Goal: Book appointment/travel/reservation

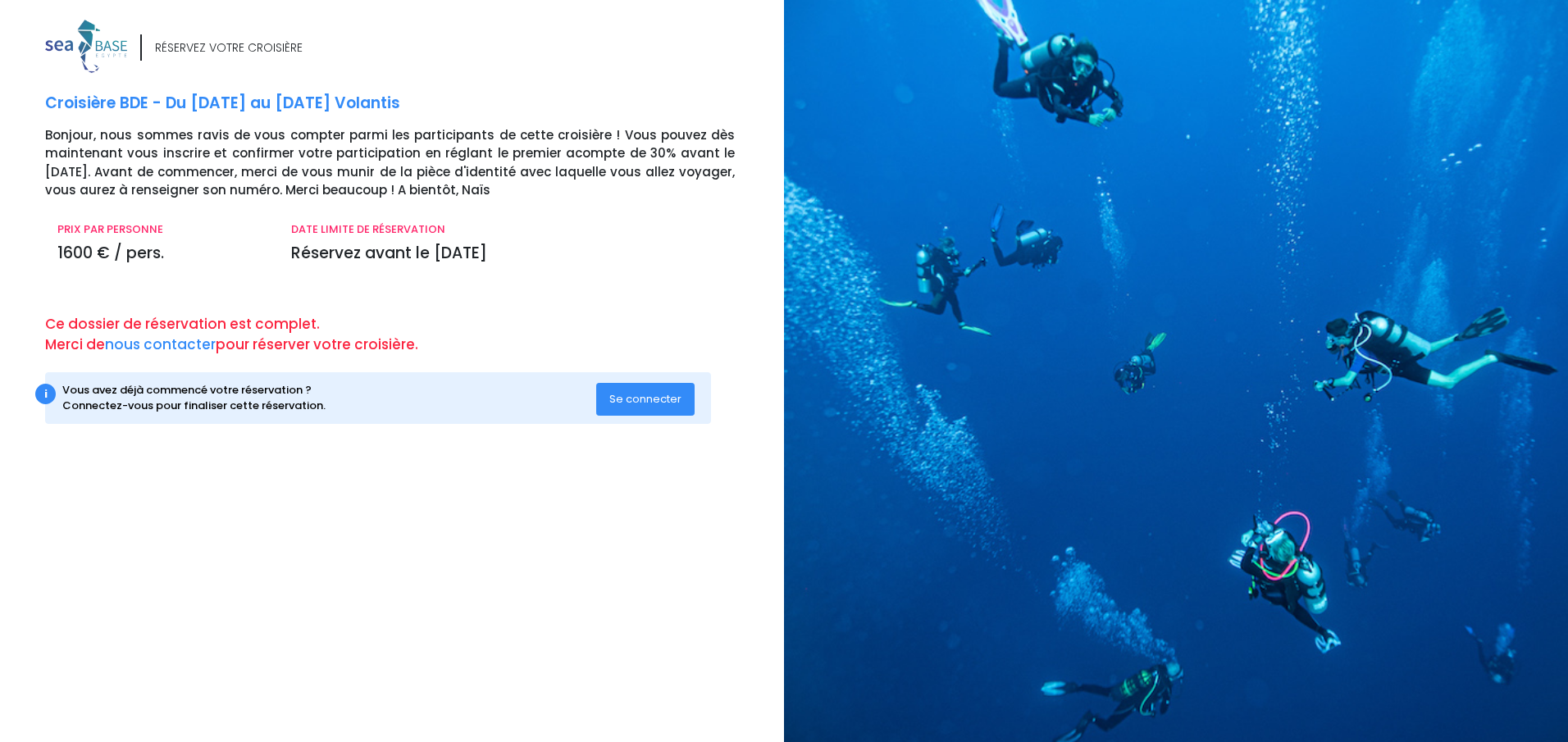
click at [632, 400] on span "Se connecter" at bounding box center [645, 399] width 72 height 16
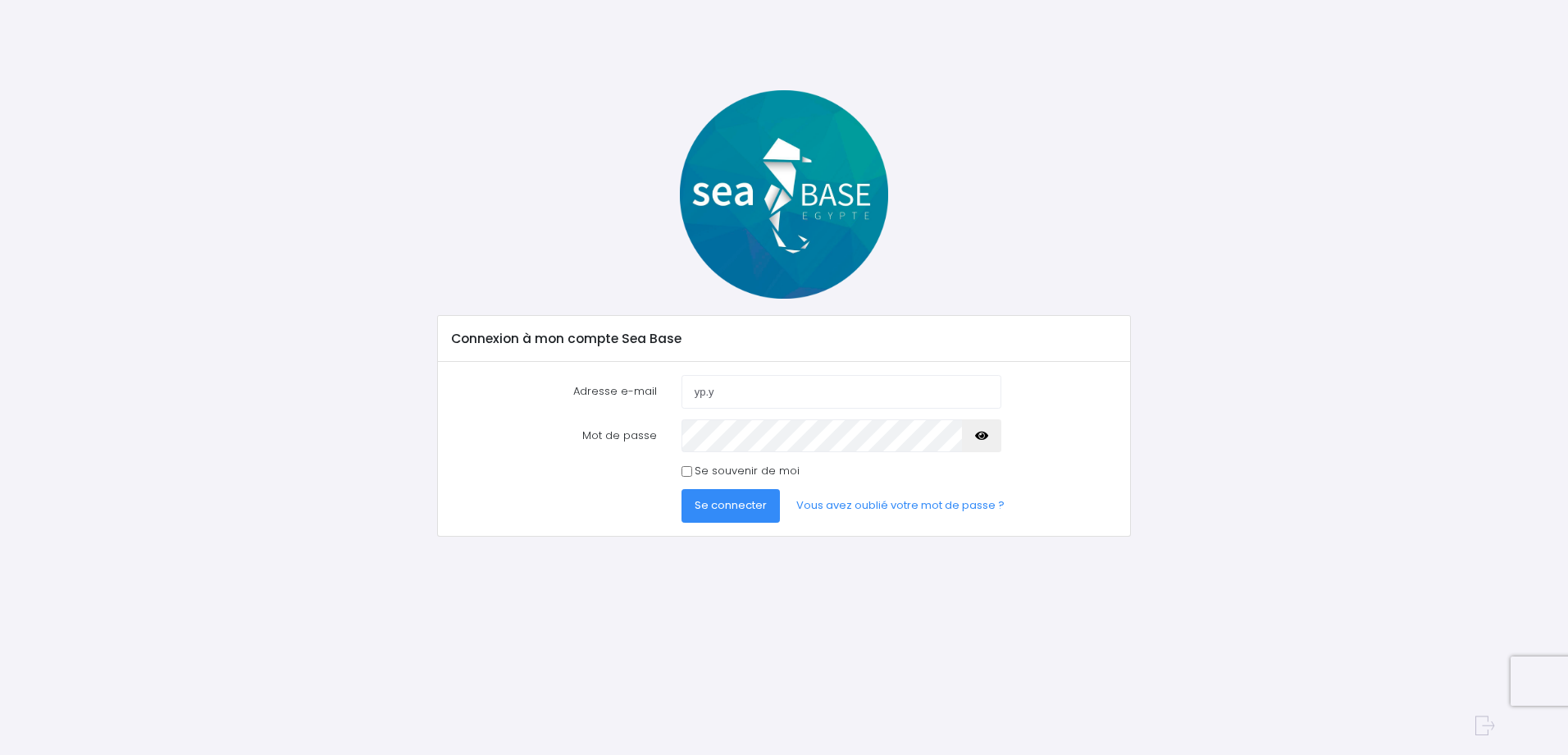
type input "yp.y"
type input "yp.yannp@gmail.com"
click at [901, 505] on link "Vous avez oublié votre mot de passe ?" at bounding box center [901, 505] width 235 height 33
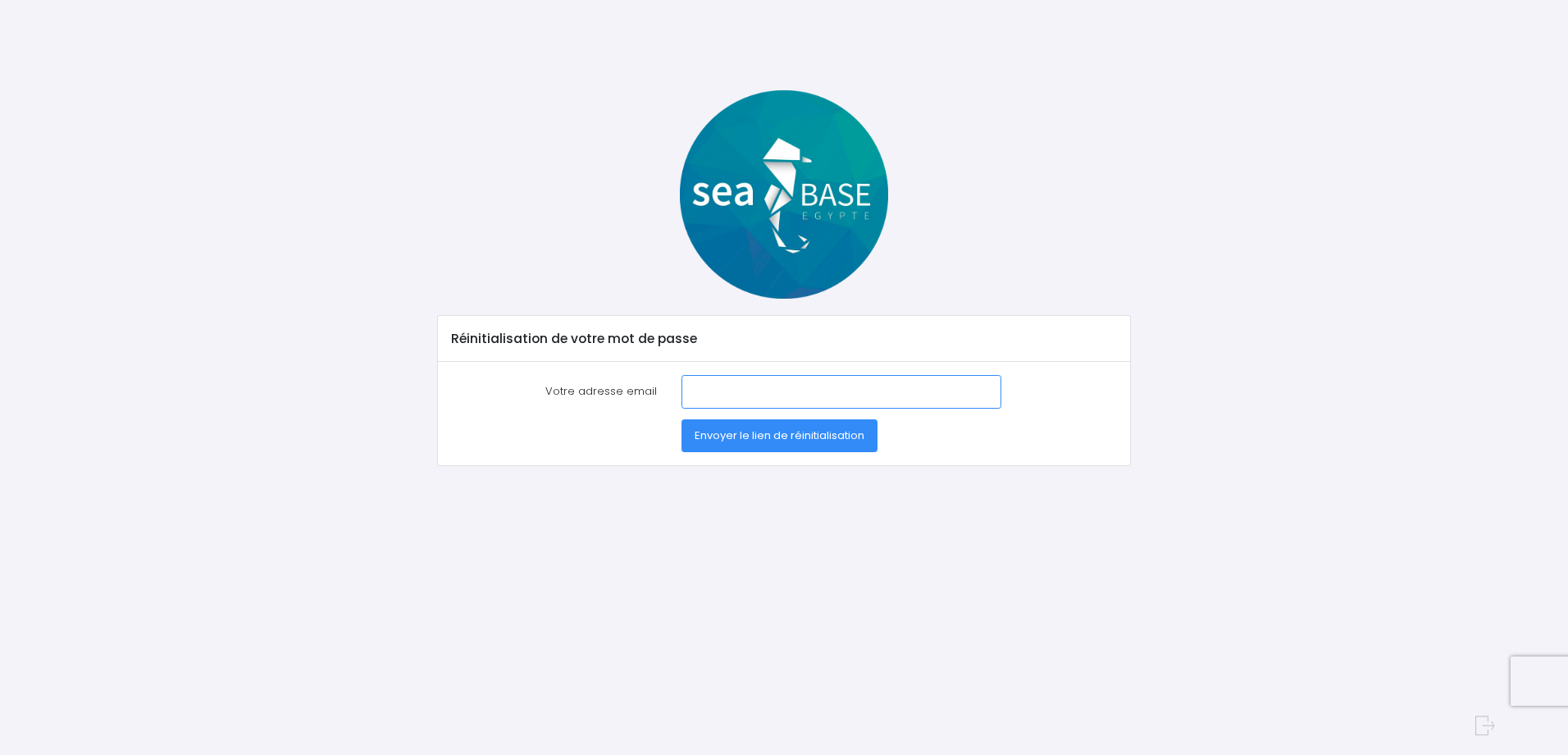
click at [735, 381] on input "Votre adresse email" at bounding box center [841, 392] width 320 height 33
type input "yp.yannp@gmail.com"
click at [824, 436] on span "Envoyer le lien de réinitialisation" at bounding box center [779, 435] width 169 height 16
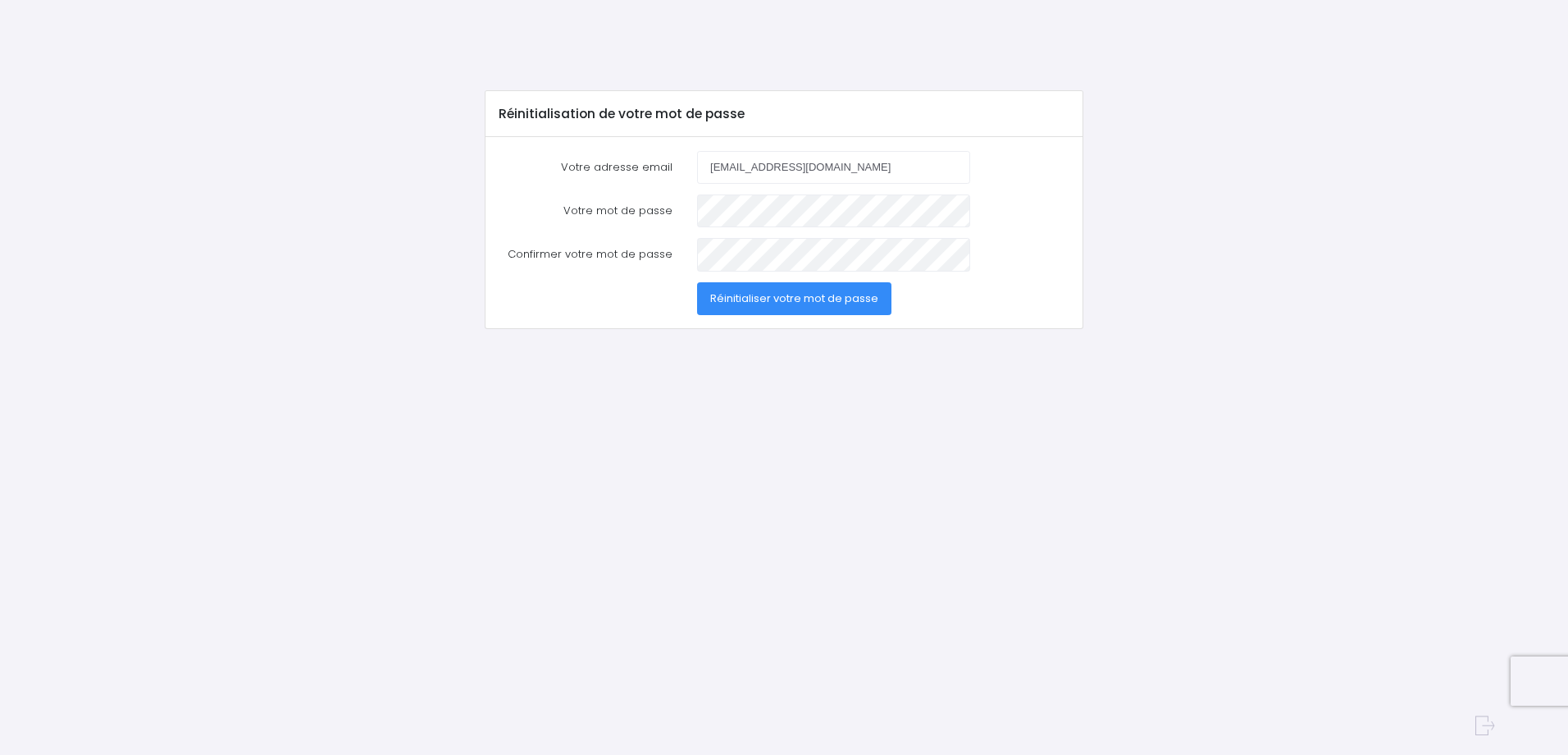
type input "[EMAIL_ADDRESS][DOMAIN_NAME]"
click at [846, 296] on span "Réinitialiser votre mot de passe" at bounding box center [794, 298] width 168 height 16
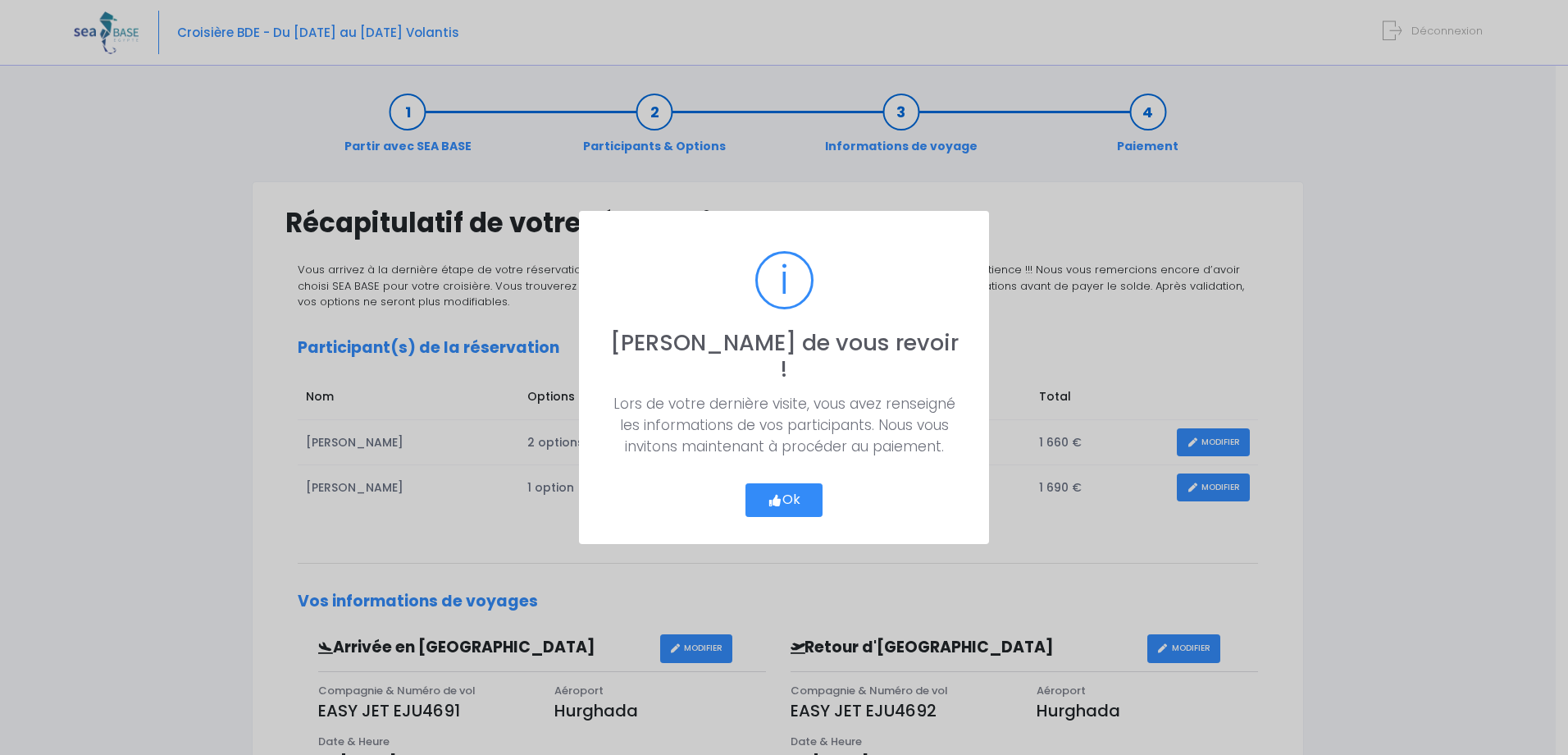
click at [776, 500] on icon "button" at bounding box center [775, 500] width 15 height 0
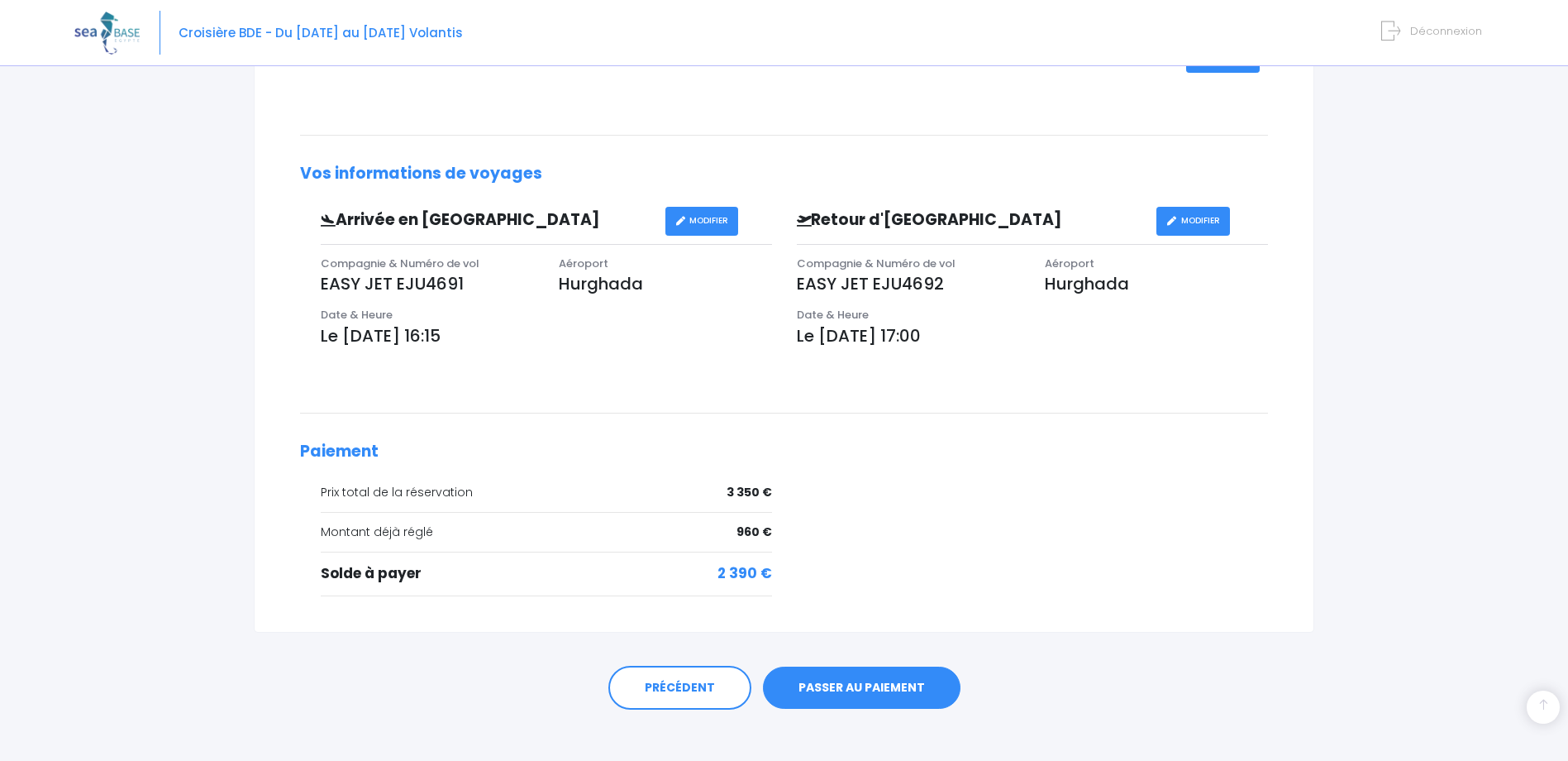
scroll to position [447, 0]
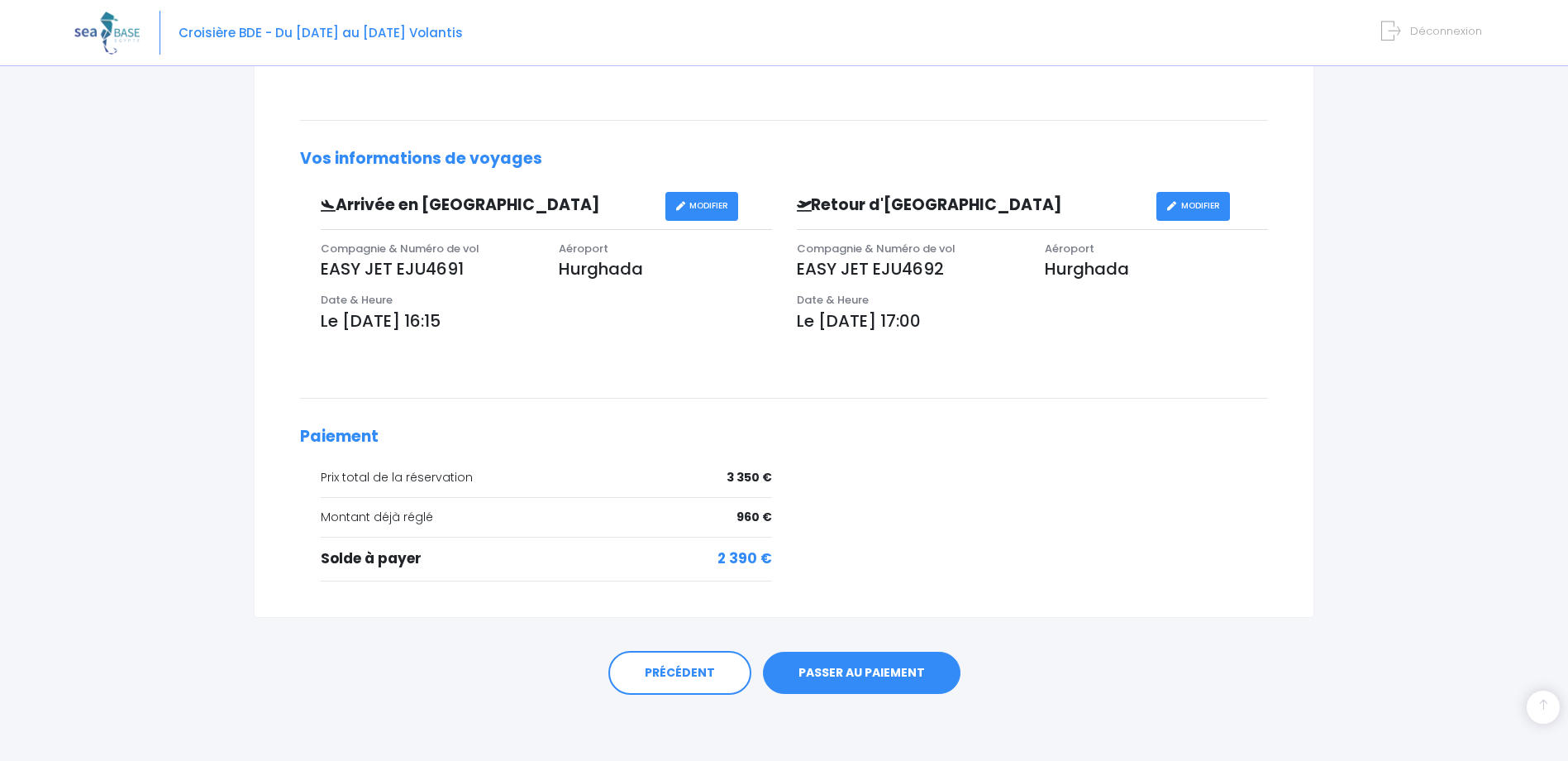
click at [887, 674] on link "PASSER AU PAIEMENT" at bounding box center [861, 673] width 197 height 43
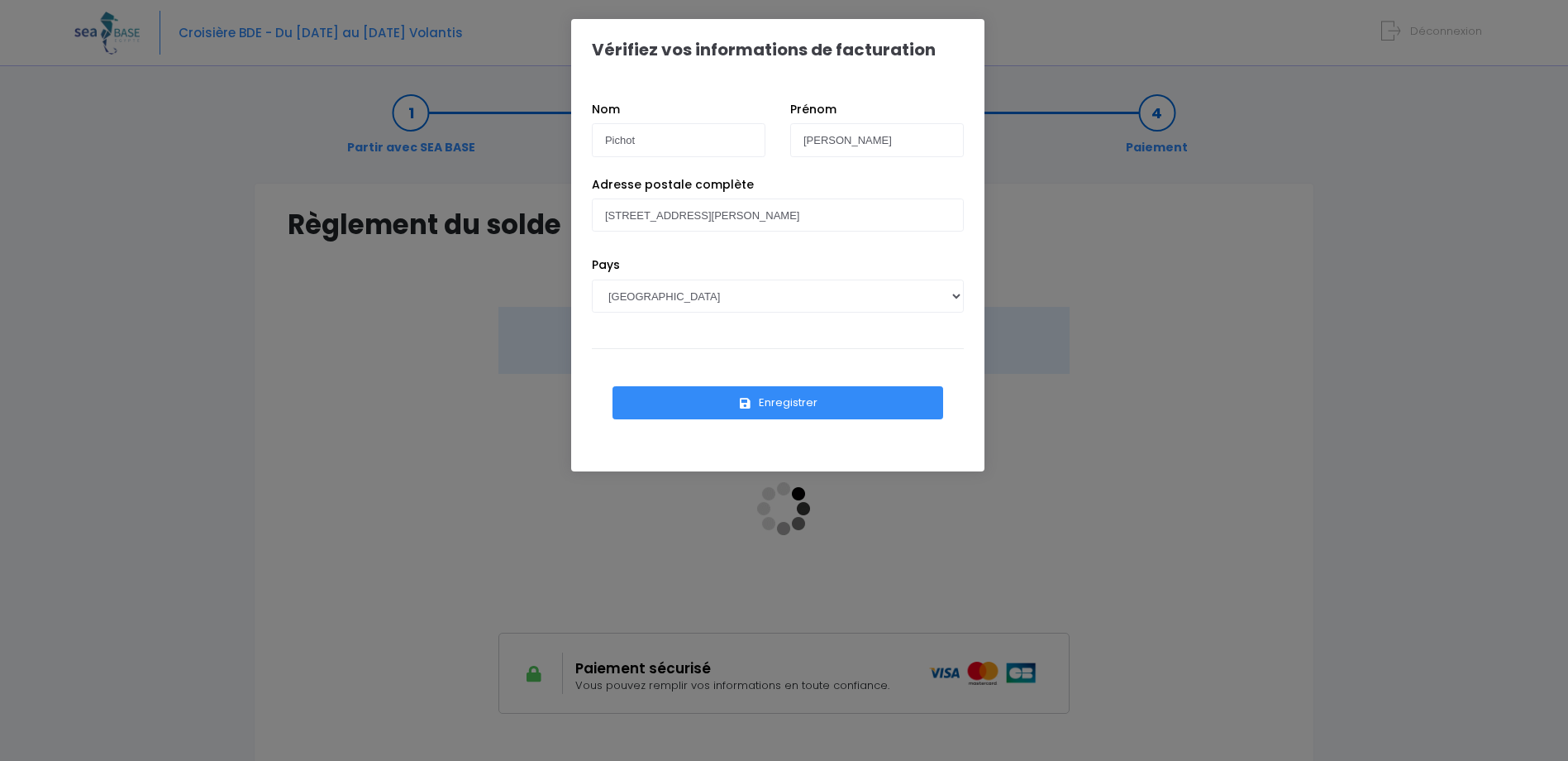
click at [787, 399] on button "Enregistrer" at bounding box center [778, 403] width 331 height 34
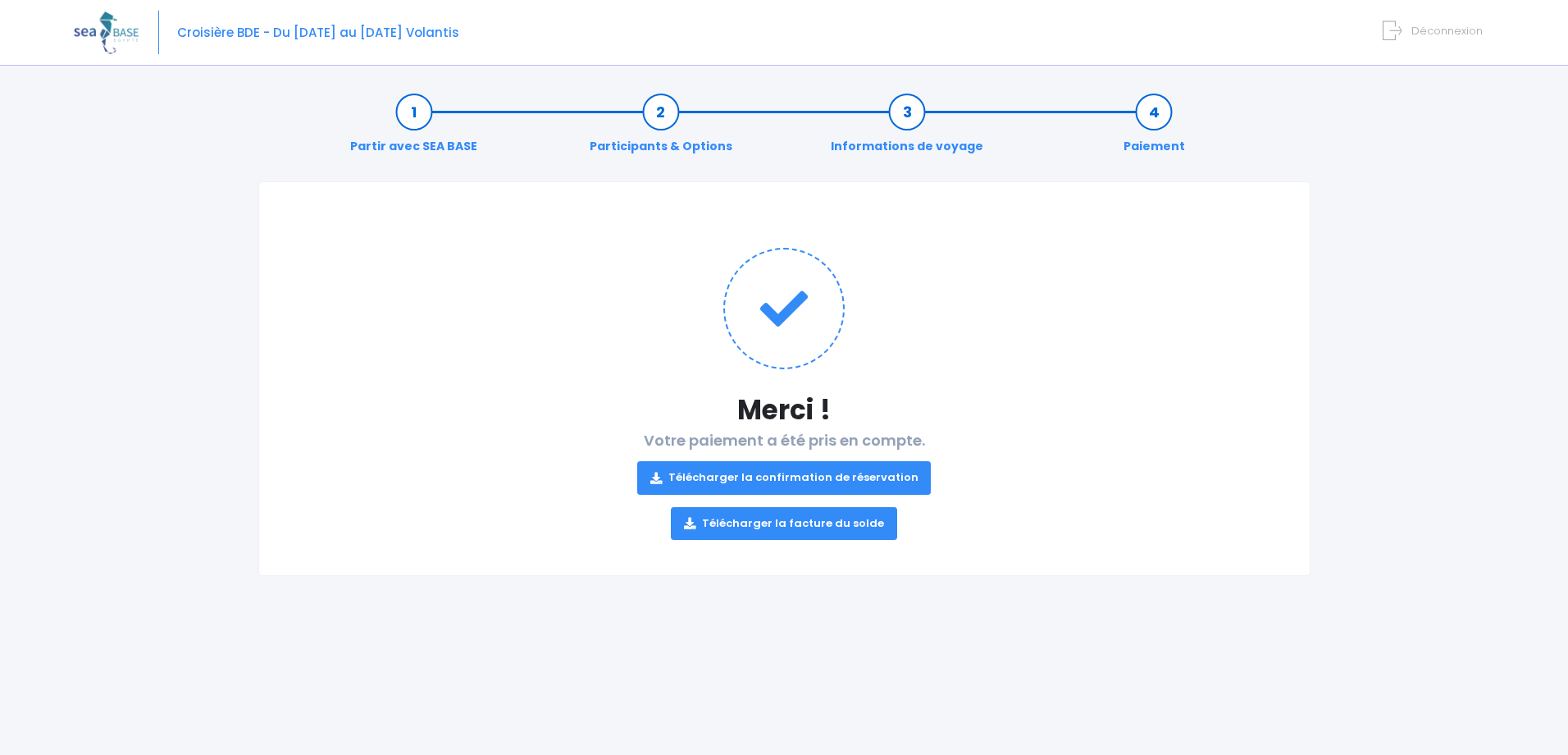
click at [801, 476] on link "Télécharger la confirmation de réservation" at bounding box center [784, 478] width 295 height 33
